Goal: Navigation & Orientation: Understand site structure

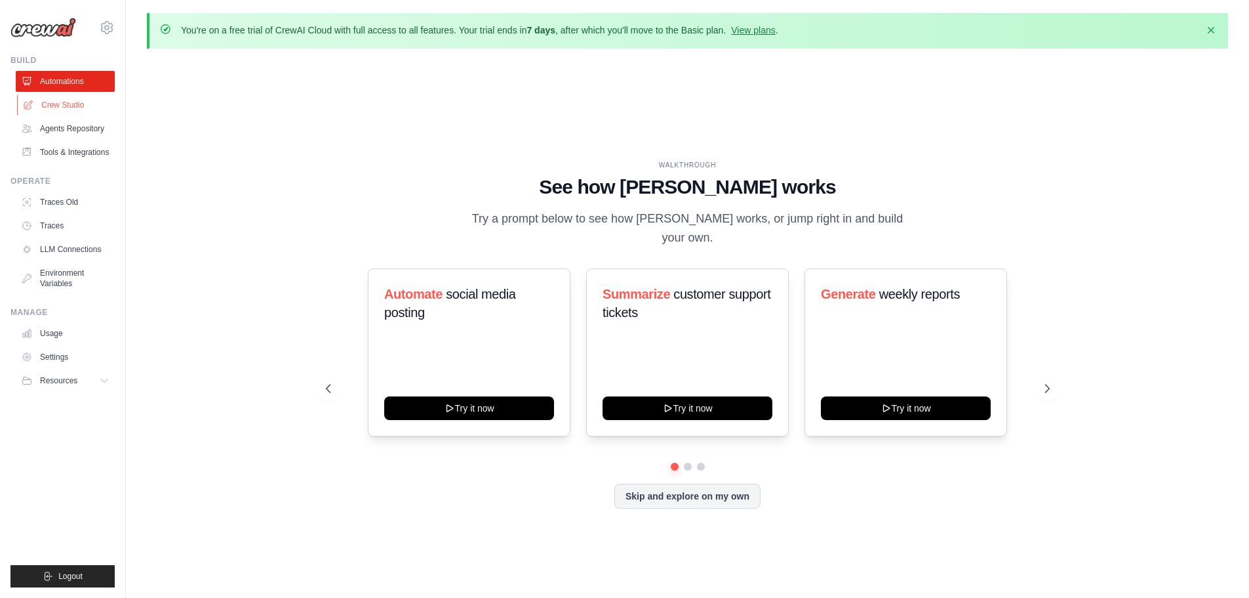
click at [77, 103] on link "Crew Studio" at bounding box center [66, 104] width 99 height 21
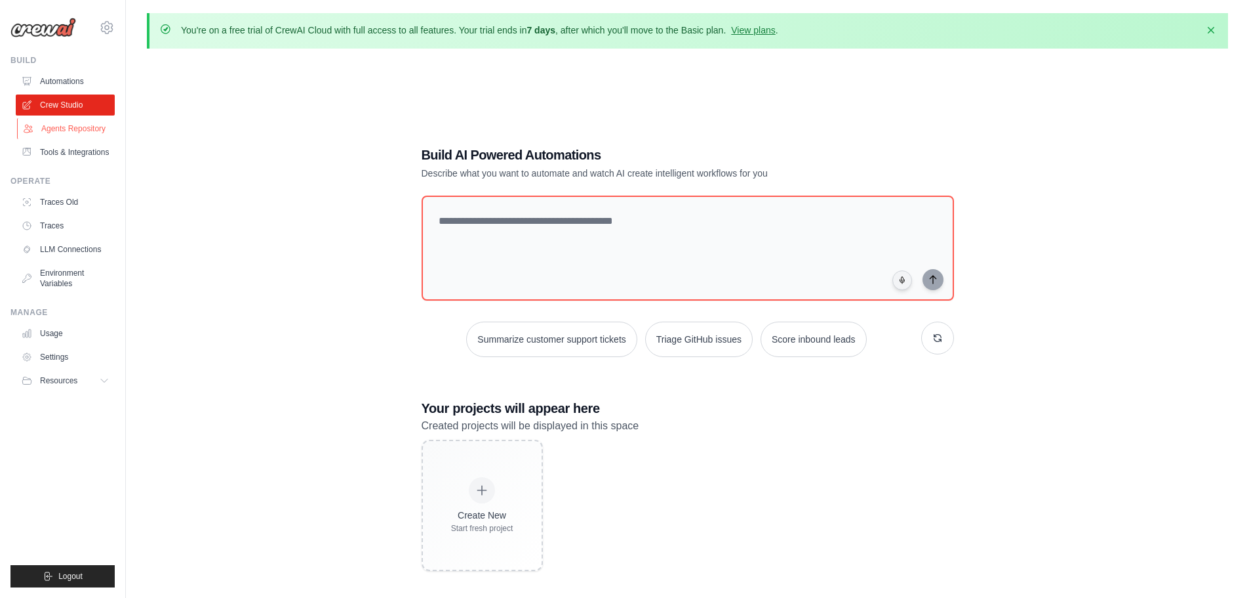
click at [73, 132] on link "Agents Repository" at bounding box center [66, 128] width 99 height 21
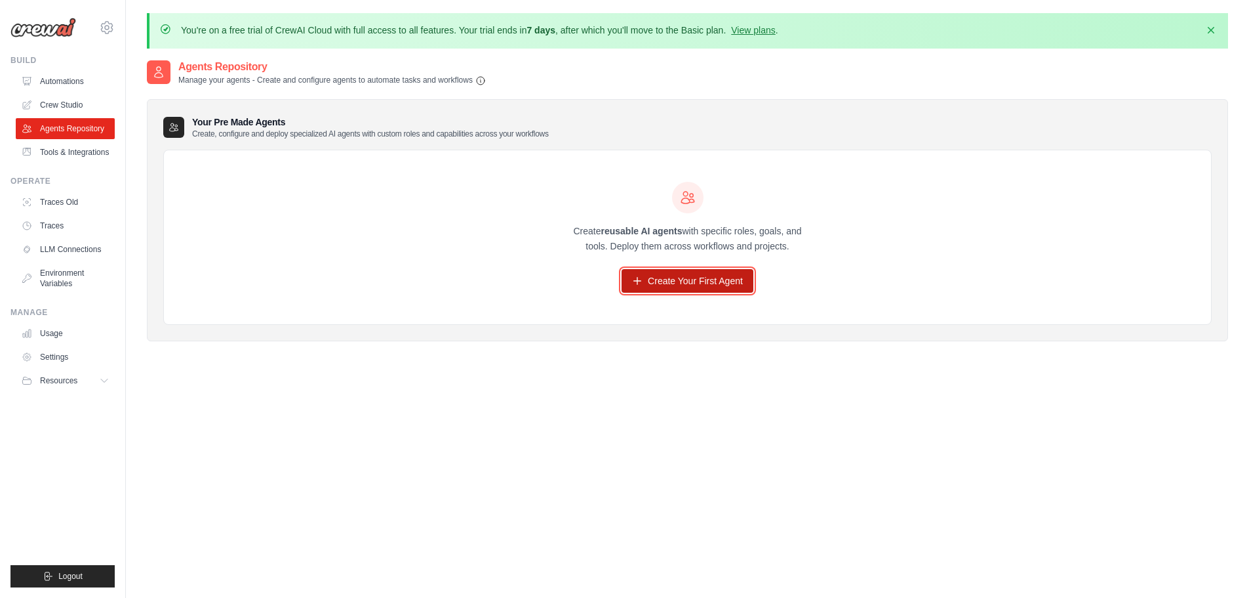
click at [633, 284] on icon at bounding box center [637, 280] width 10 height 10
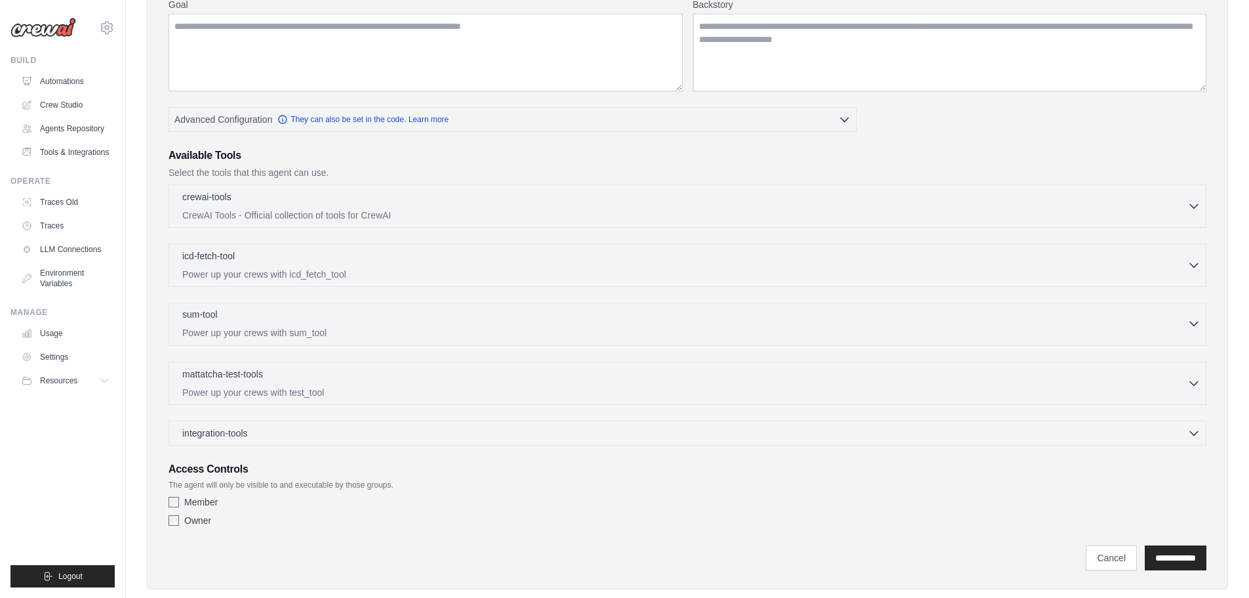
scroll to position [252, 0]
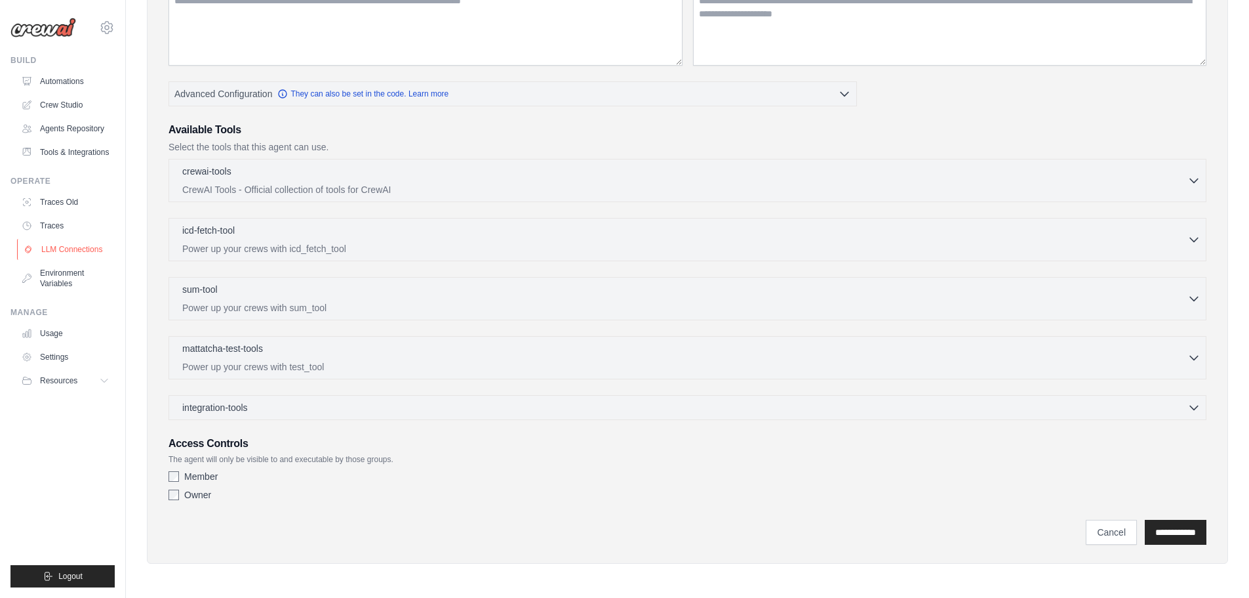
click at [89, 252] on link "LLM Connections" at bounding box center [66, 249] width 99 height 21
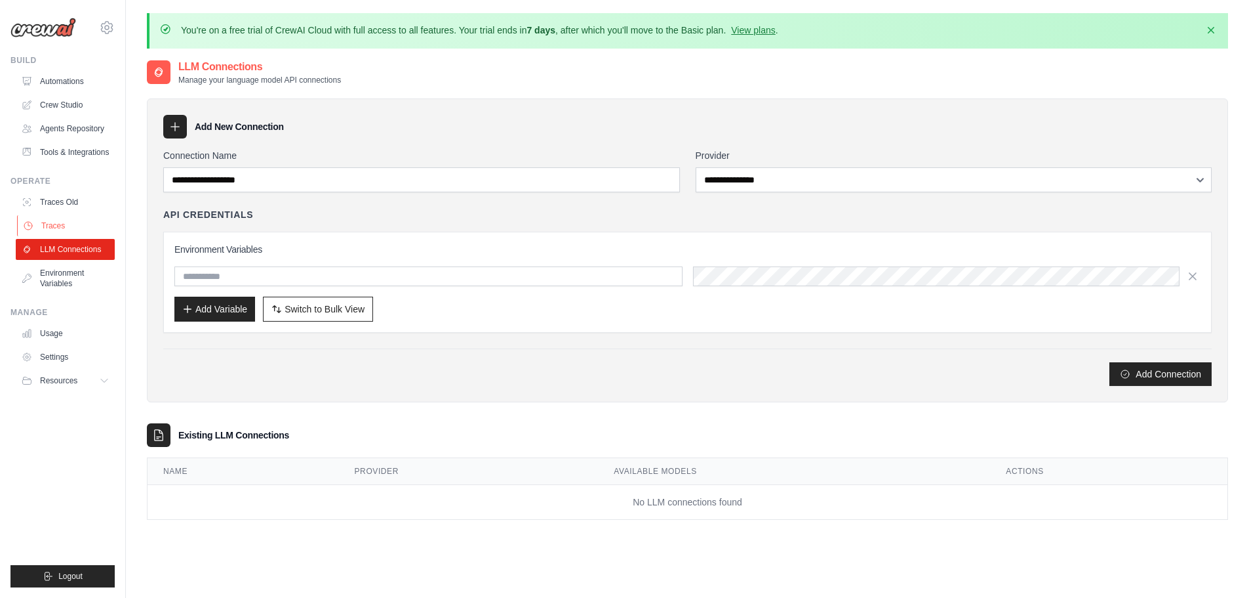
click at [87, 230] on link "Traces" at bounding box center [66, 225] width 99 height 21
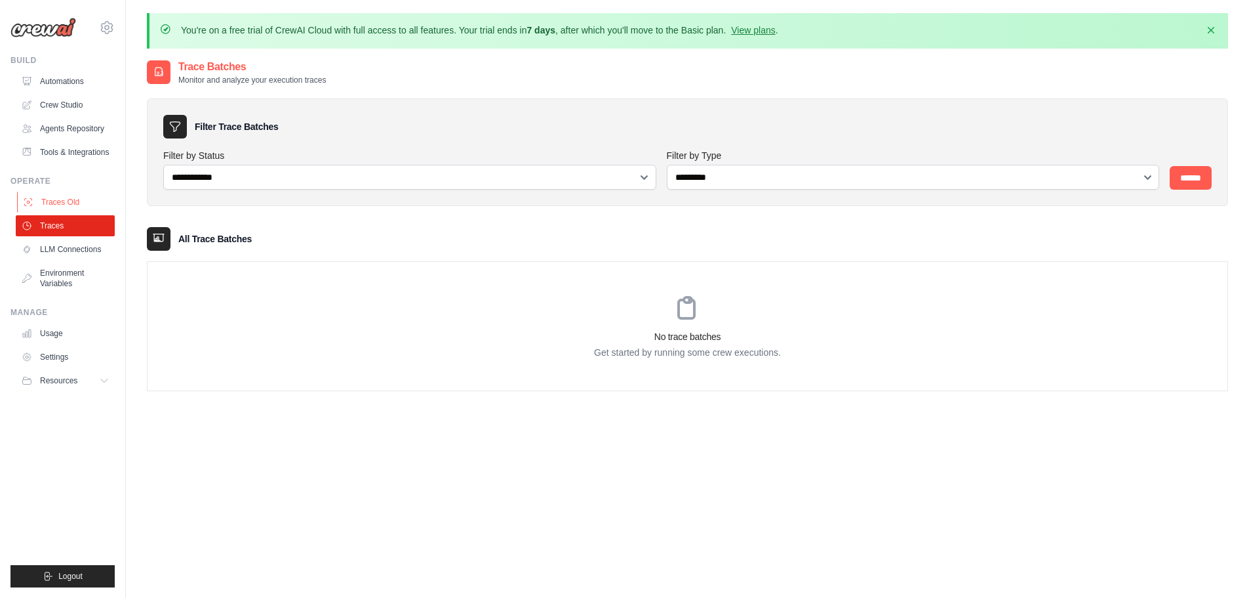
click at [96, 197] on link "Traces Old" at bounding box center [66, 202] width 99 height 21
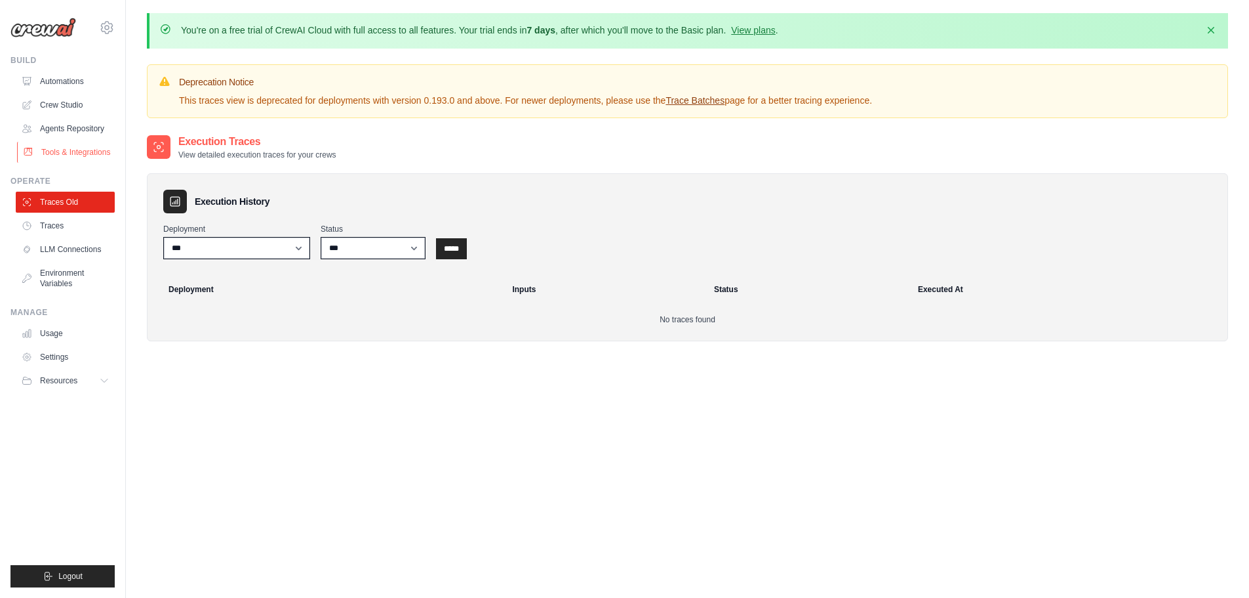
click at [81, 143] on link "Tools & Integrations" at bounding box center [66, 152] width 99 height 21
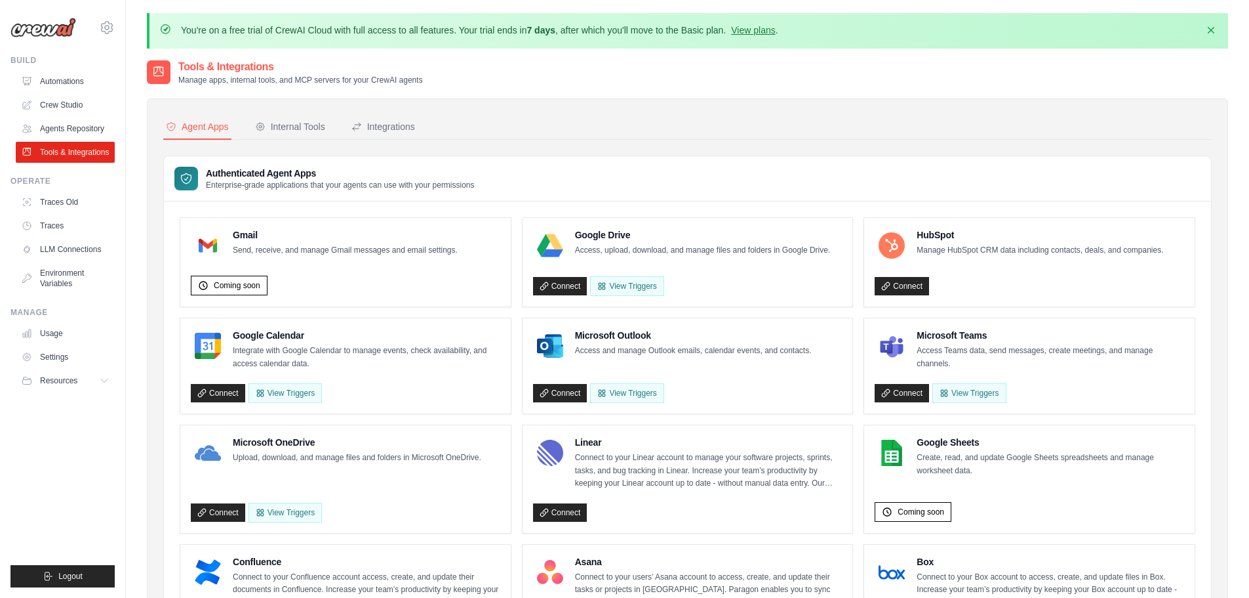
click at [62, 117] on ul "Automations Crew Studio Agents Repository Tools & Integrations" at bounding box center [65, 117] width 99 height 92
click at [68, 127] on link "Agents Repository" at bounding box center [66, 128] width 99 height 21
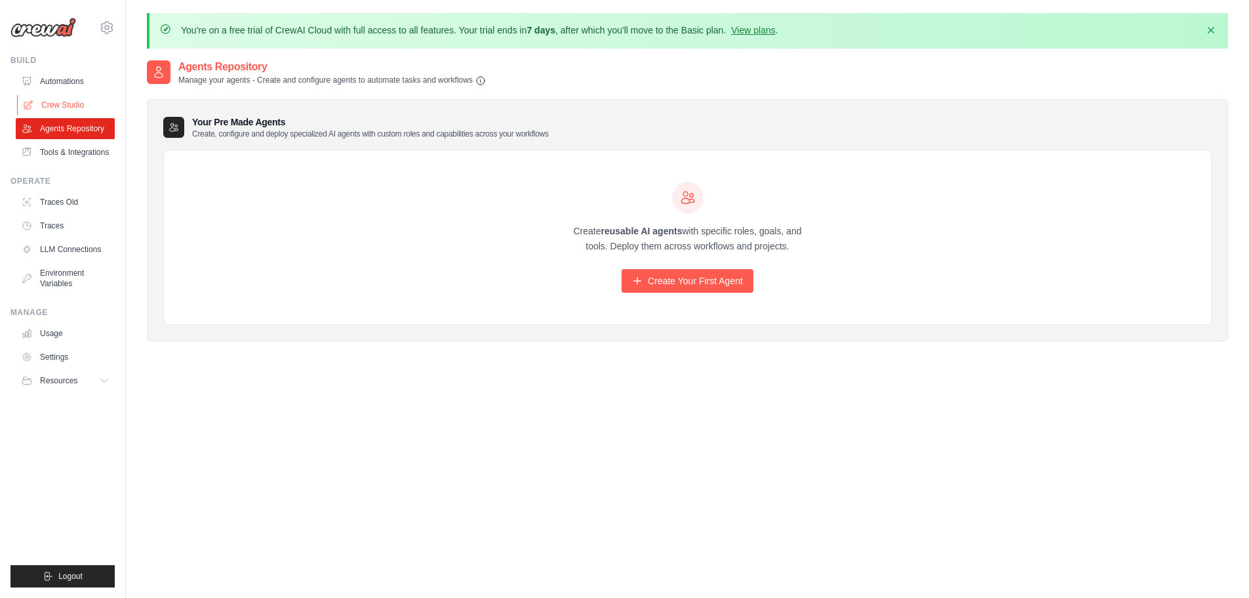
click at [68, 105] on link "Crew Studio" at bounding box center [66, 104] width 99 height 21
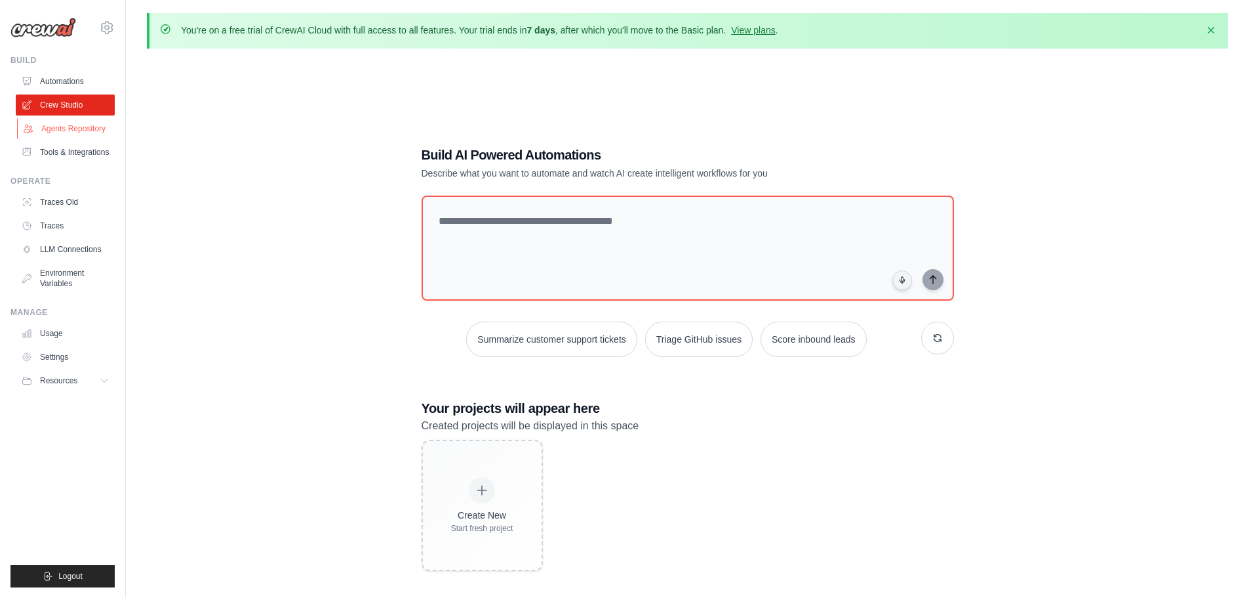
click at [70, 130] on link "Agents Repository" at bounding box center [66, 128] width 99 height 21
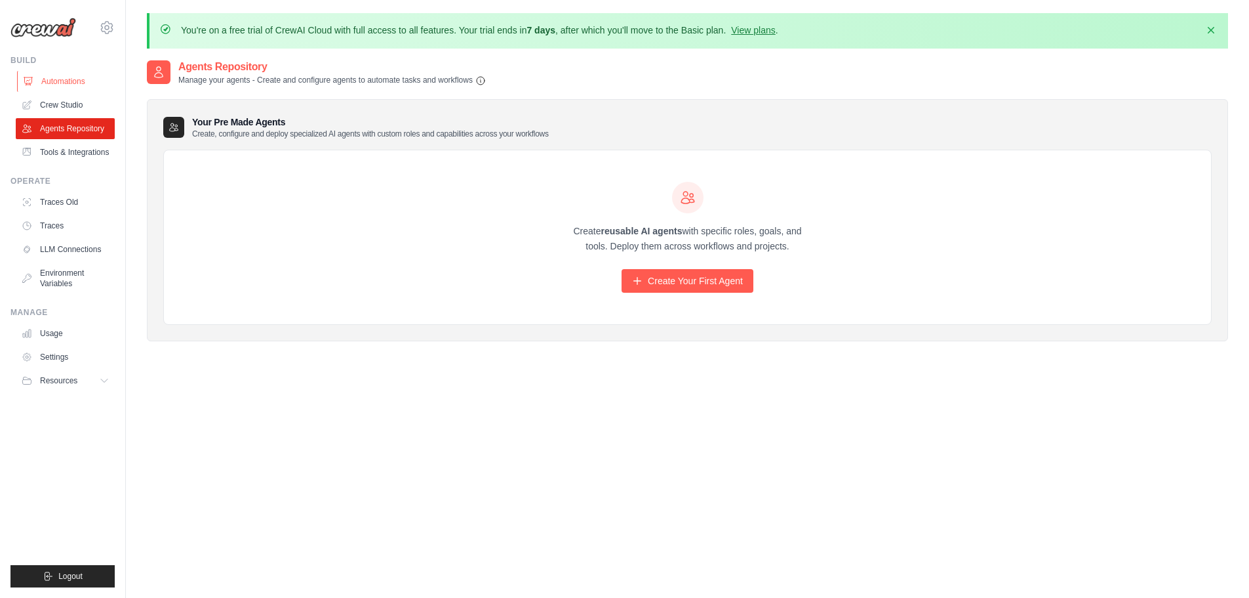
click at [70, 83] on link "Automations" at bounding box center [66, 81] width 99 height 21
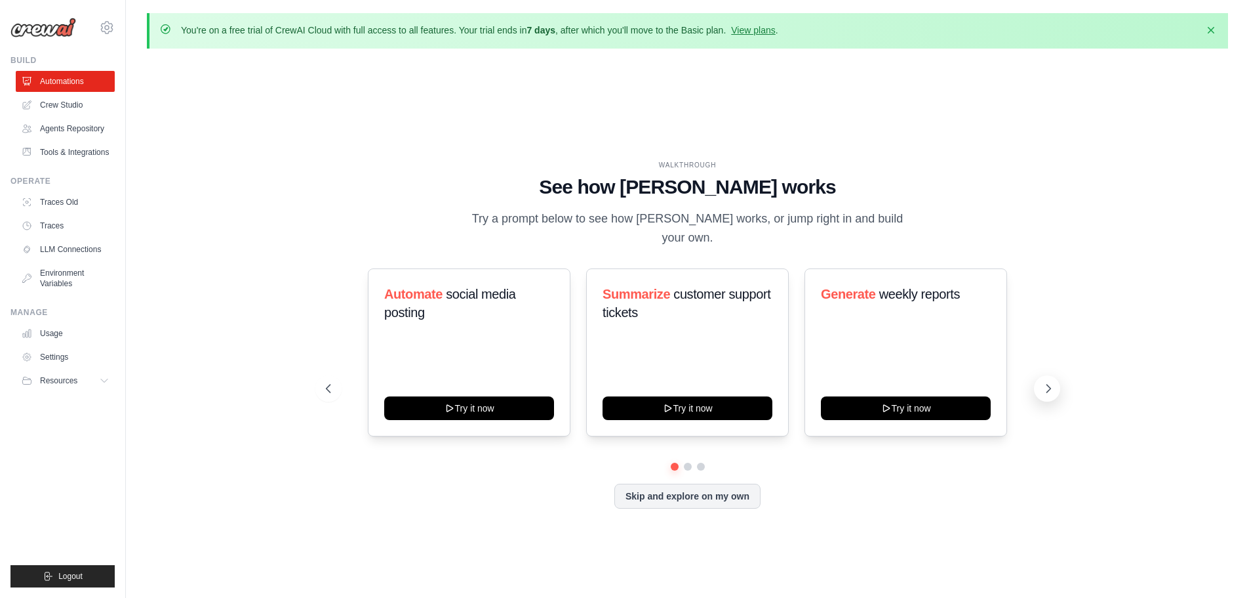
click at [1051, 382] on icon at bounding box center [1048, 388] width 13 height 13
click at [328, 382] on icon at bounding box center [327, 388] width 13 height 13
